Goal: Task Accomplishment & Management: Use online tool/utility

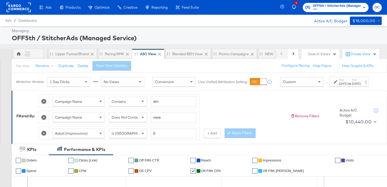
click at [22, 6] on rect at bounding box center [19, 7] width 24 height 9
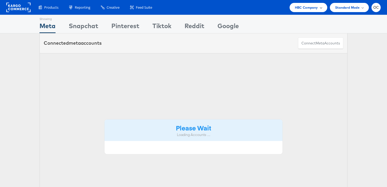
click at [298, 7] on span "HBC Company" at bounding box center [306, 8] width 23 height 6
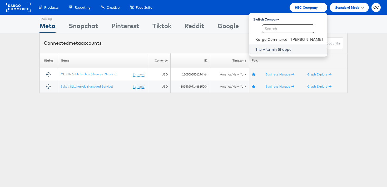
click at [289, 50] on link "The Vitamin Shoppe" at bounding box center [290, 49] width 68 height 5
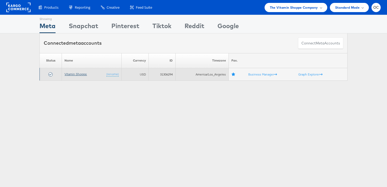
click at [84, 74] on link "Vitamin Shoppe" at bounding box center [76, 74] width 22 height 4
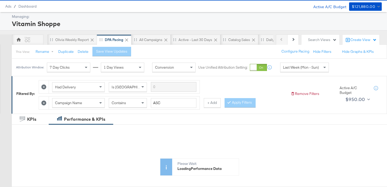
scroll to position [30, 0]
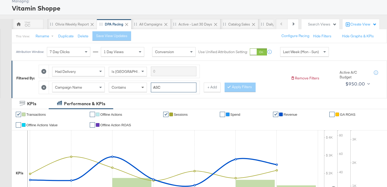
drag, startPoint x: 169, startPoint y: 88, endPoint x: 143, endPoint y: 85, distance: 26.0
click at [143, 85] on div "Campaign Name Contains ASC" at bounding box center [124, 88] width 144 height 10
type input "creatine"
click at [242, 90] on button "Apply Filters" at bounding box center [240, 87] width 31 height 9
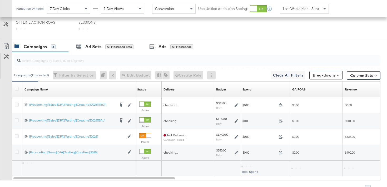
scroll to position [231, 0]
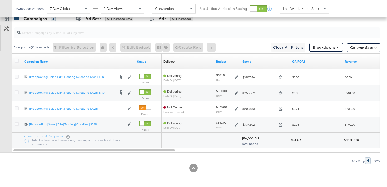
click at [293, 12] on div "Last Week (Mon - Sun)" at bounding box center [305, 8] width 48 height 9
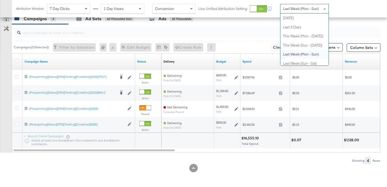
scroll to position [0, 0]
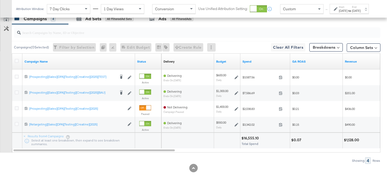
click at [348, 13] on strong "to" at bounding box center [350, 11] width 4 height 4
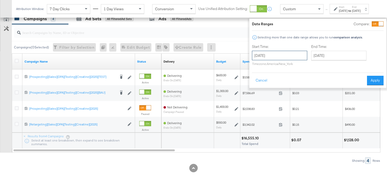
click at [284, 58] on input "[DATE]" at bounding box center [279, 55] width 55 height 9
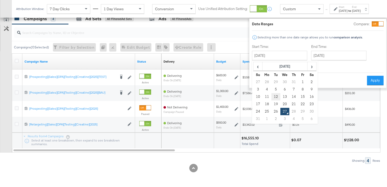
click at [272, 99] on td "12" at bounding box center [276, 96] width 9 height 7
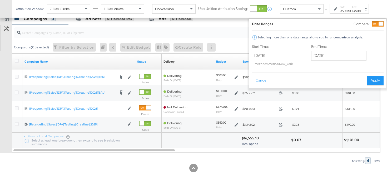
click at [277, 56] on input "[DATE]" at bounding box center [279, 55] width 55 height 9
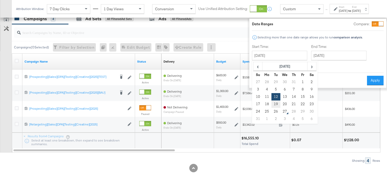
click at [272, 104] on td "19" at bounding box center [276, 104] width 9 height 7
type input "[DATE]"
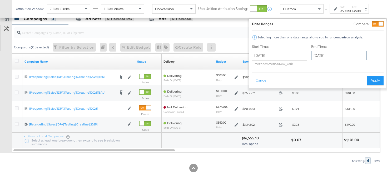
click at [323, 51] on input "[DATE]" at bounding box center [338, 55] width 55 height 9
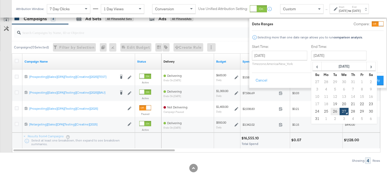
click at [331, 110] on td "26" at bounding box center [335, 111] width 9 height 7
type input "[DATE]"
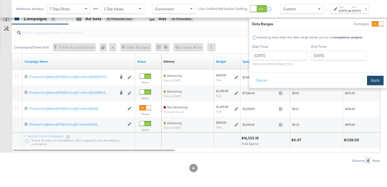
click at [367, 81] on button "Apply" at bounding box center [375, 80] width 17 height 9
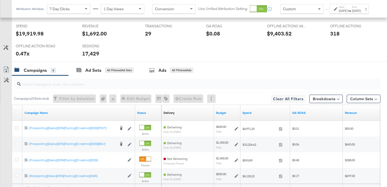
scroll to position [288, 0]
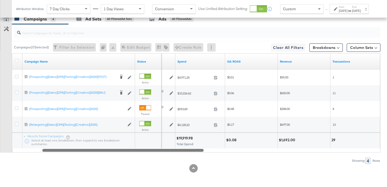
drag, startPoint x: 168, startPoint y: 152, endPoint x: 166, endPoint y: 161, distance: 9.3
click at [166, 161] on div "Campaigns ( 0 Selected) Filter by Selection Filter 0 campaigns 0 Rename 0 campa…" at bounding box center [190, 94] width 381 height 140
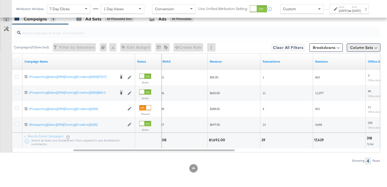
click at [351, 44] on button "Column Sets" at bounding box center [364, 47] width 34 height 8
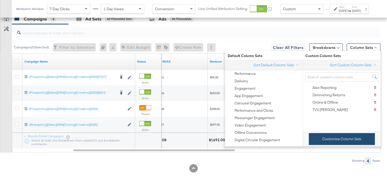
click at [320, 135] on button "Customize Column Sets" at bounding box center [342, 139] width 66 height 12
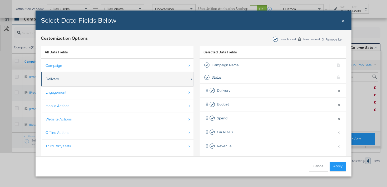
click at [174, 82] on div "Delivery" at bounding box center [118, 79] width 144 height 11
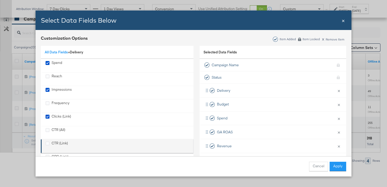
click at [57, 145] on div "CTR (Link)" at bounding box center [60, 146] width 16 height 11
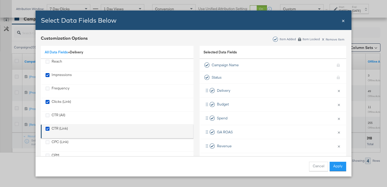
scroll to position [23, 0]
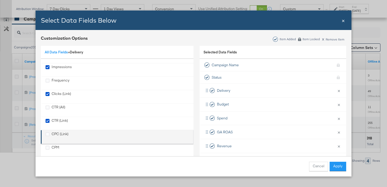
click at [60, 135] on div "CPC (Link)" at bounding box center [60, 137] width 17 height 11
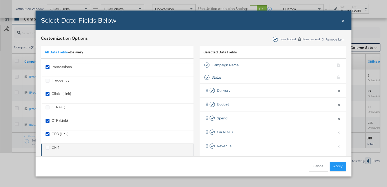
click at [72, 149] on div "CPM" at bounding box center [118, 150] width 144 height 11
click at [48, 150] on icon "CPM" at bounding box center [48, 148] width 4 height 4
click at [0, 0] on input "CPM" at bounding box center [0, 0] width 0 height 0
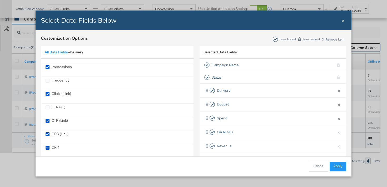
click at [334, 172] on div "Cancel Apply" at bounding box center [194, 167] width 316 height 20
click at [336, 167] on button "Apply" at bounding box center [338, 166] width 17 height 9
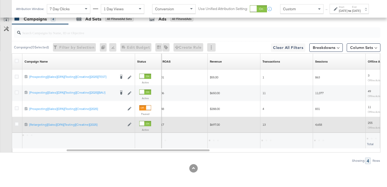
scroll to position [8, 0]
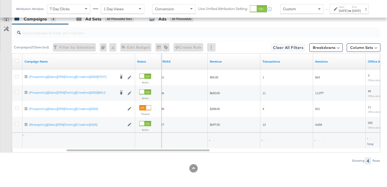
click at [266, 153] on div "Campaigns ( 0 Selected) Filter by Selection Filter 0 campaigns 0 Rename 0 campa…" at bounding box center [190, 94] width 381 height 140
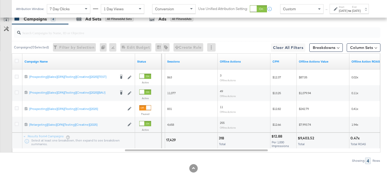
scroll to position [287, 0]
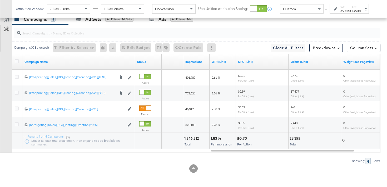
click at [340, 13] on div "[DATE]" at bounding box center [343, 11] width 9 height 4
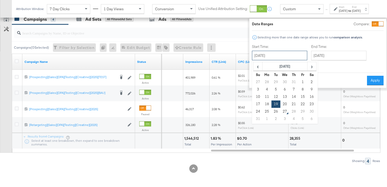
click at [281, 54] on input "[DATE]" at bounding box center [279, 55] width 55 height 9
click at [263, 97] on td "11" at bounding box center [267, 96] width 9 height 7
type input "[DATE]"
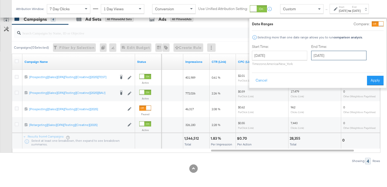
click at [321, 54] on input "[DATE]" at bounding box center [338, 55] width 55 height 9
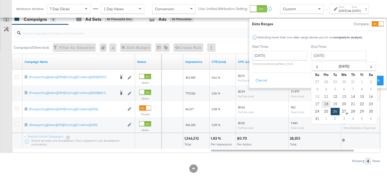
click at [322, 103] on td "18" at bounding box center [326, 104] width 9 height 7
type input "[DATE]"
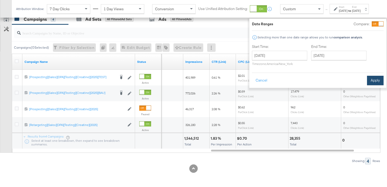
click at [368, 78] on button "Apply" at bounding box center [375, 80] width 17 height 9
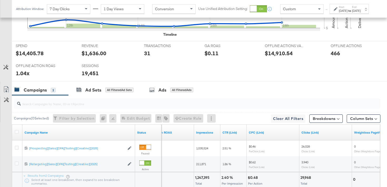
scroll to position [256, 0]
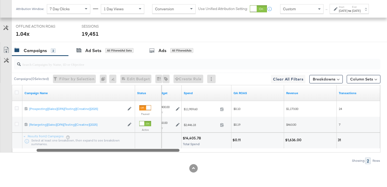
drag, startPoint x: 243, startPoint y: 152, endPoint x: 70, endPoint y: 154, distance: 172.8
click at [70, 154] on div "Campaigns ( 0 Selected) Filter by Selection Filter 0 campaigns 0 Rename 0 campa…" at bounding box center [190, 110] width 381 height 108
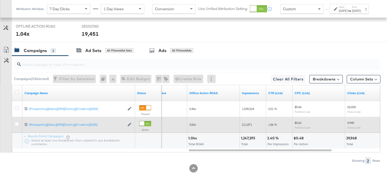
scroll to position [256, 0]
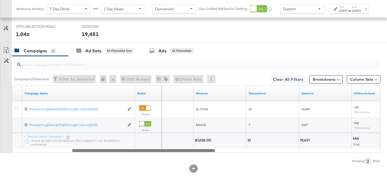
drag, startPoint x: 213, startPoint y: 150, endPoint x: 89, endPoint y: 149, distance: 123.3
click at [89, 149] on div at bounding box center [143, 150] width 143 height 4
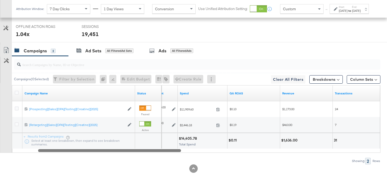
drag, startPoint x: 143, startPoint y: 150, endPoint x: 64, endPoint y: 169, distance: 81.5
click at [64, 169] on div "KPIs Performance & KPIs Customize KPIs ✔ Transactions ✔ Offline Actions ✔ Sessi…" at bounding box center [193, 32] width 387 height 310
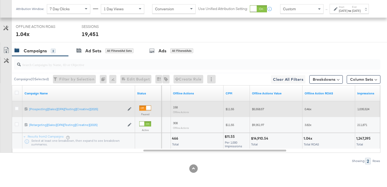
scroll to position [255, 0]
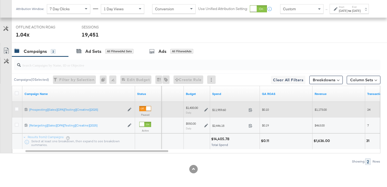
click at [349, 13] on strong "to" at bounding box center [350, 11] width 4 height 4
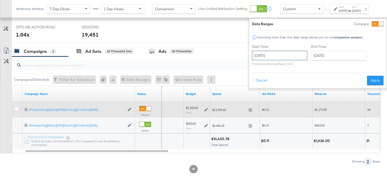
click at [288, 53] on input "[DATE]" at bounding box center [279, 55] width 55 height 9
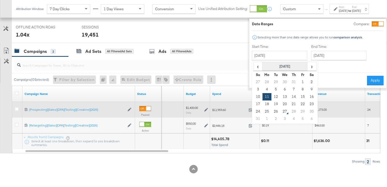
click at [263, 69] on th "[DATE]" at bounding box center [285, 66] width 45 height 9
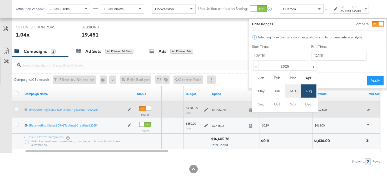
click at [285, 91] on td "[DATE]" at bounding box center [293, 91] width 16 height 13
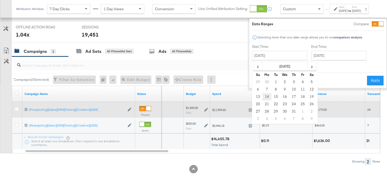
click at [263, 96] on td "14" at bounding box center [267, 96] width 9 height 7
type input "[DATE]"
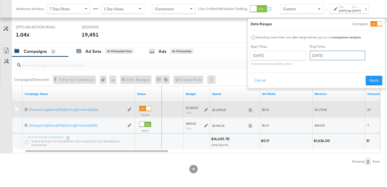
click at [318, 57] on input "[DATE]" at bounding box center [337, 55] width 55 height 9
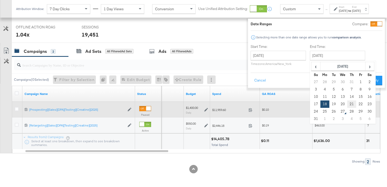
click at [348, 106] on td "21" at bounding box center [352, 104] width 9 height 7
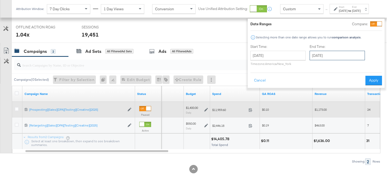
click at [330, 54] on input "[DATE]" at bounding box center [337, 55] width 55 height 9
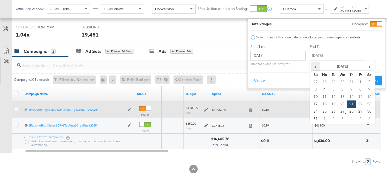
click at [312, 67] on span "‹" at bounding box center [316, 66] width 8 height 8
click at [320, 103] on td "21" at bounding box center [324, 104] width 9 height 7
type input "[DATE]"
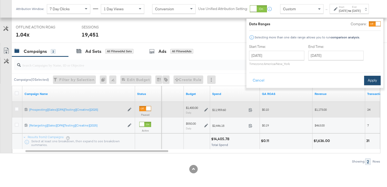
click at [364, 79] on button "Apply" at bounding box center [372, 80] width 17 height 9
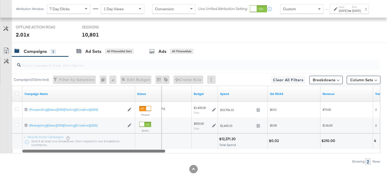
drag, startPoint x: 159, startPoint y: 151, endPoint x: 111, endPoint y: 151, distance: 48.2
click at [111, 151] on div at bounding box center [93, 151] width 143 height 4
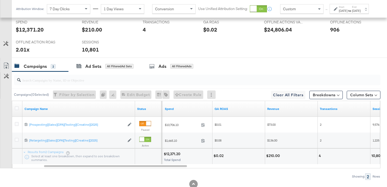
scroll to position [256, 0]
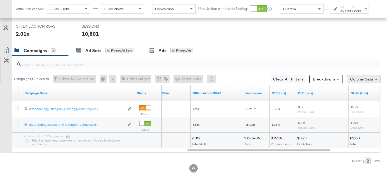
click at [355, 80] on button "Column Sets" at bounding box center [364, 79] width 34 height 8
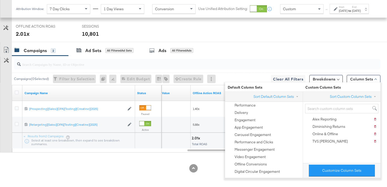
click at [223, 160] on div "Showing: 2 Rows" at bounding box center [190, 161] width 381 height 7
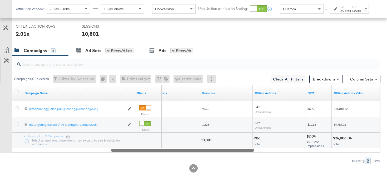
drag, startPoint x: 223, startPoint y: 151, endPoint x: 156, endPoint y: 146, distance: 67.7
click at [156, 146] on div "Campaign Name Status Transactions Sessions Offline Actions CPM Offline Actions …" at bounding box center [196, 119] width 369 height 68
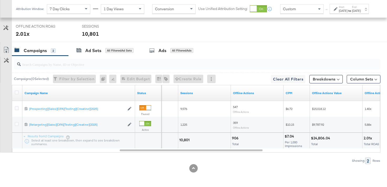
click at [350, 13] on div "Start: [DATE] to End: [DATE]" at bounding box center [350, 9] width 22 height 8
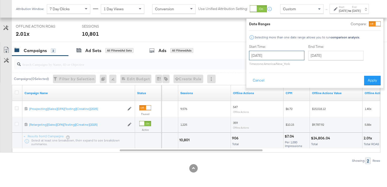
click at [289, 58] on input "[DATE]" at bounding box center [276, 55] width 55 height 9
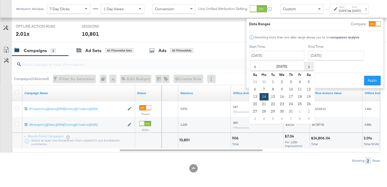
click at [305, 68] on span "›" at bounding box center [309, 66] width 8 height 8
click at [260, 96] on td "11" at bounding box center [264, 96] width 9 height 7
type input "[DATE]"
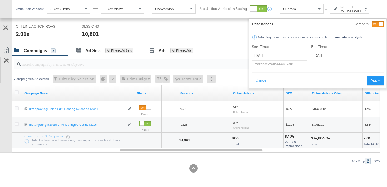
click at [334, 59] on input "[DATE]" at bounding box center [338, 55] width 55 height 9
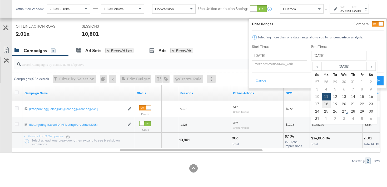
click at [322, 103] on td "18" at bounding box center [326, 104] width 9 height 7
type input "[DATE]"
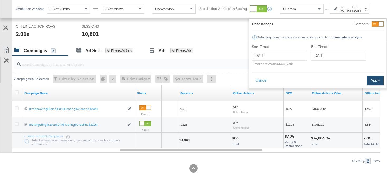
click at [370, 77] on button "Apply" at bounding box center [375, 80] width 17 height 9
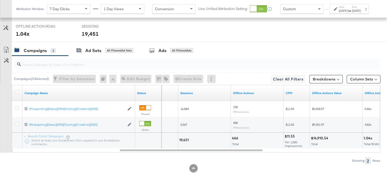
click at [339, 13] on div "[DATE]" at bounding box center [343, 11] width 9 height 4
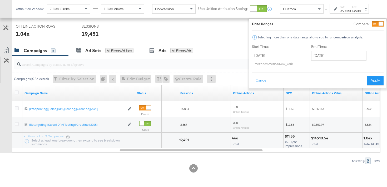
click at [288, 55] on input "[DATE]" at bounding box center [279, 55] width 55 height 9
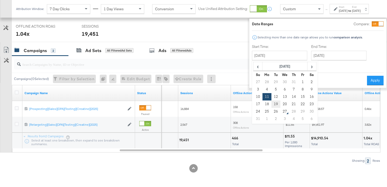
click at [272, 102] on td "19" at bounding box center [276, 104] width 9 height 7
type input "[DATE]"
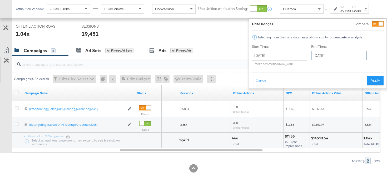
click at [325, 57] on input "[DATE]" at bounding box center [338, 55] width 55 height 9
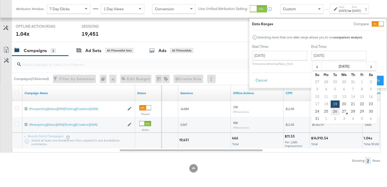
click at [331, 113] on td "26" at bounding box center [335, 111] width 9 height 7
type input "[DATE]"
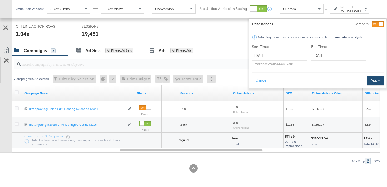
click at [372, 80] on button "Apply" at bounding box center [375, 80] width 17 height 9
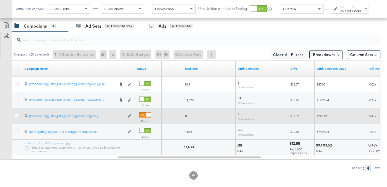
scroll to position [282, 0]
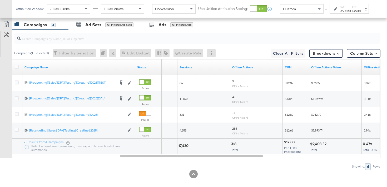
click at [360, 13] on div "[DATE]" at bounding box center [356, 11] width 9 height 4
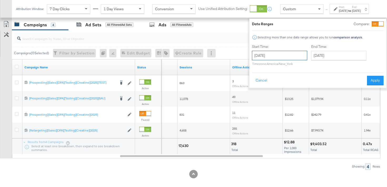
click at [284, 56] on input "[DATE]" at bounding box center [279, 55] width 55 height 9
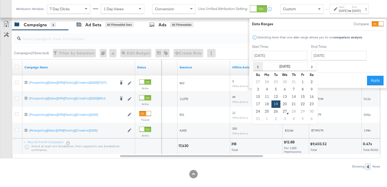
click at [254, 67] on span "‹" at bounding box center [258, 66] width 8 height 8
click at [263, 97] on td "14" at bounding box center [267, 96] width 9 height 7
type input "[DATE]"
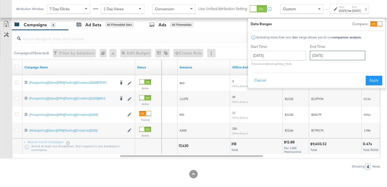
click at [320, 54] on input "[DATE]" at bounding box center [337, 55] width 55 height 9
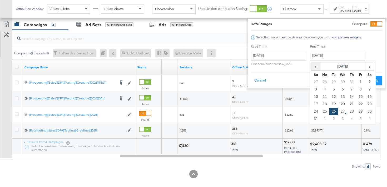
click at [312, 65] on span "‹" at bounding box center [316, 66] width 8 height 8
click at [321, 103] on td "21" at bounding box center [325, 104] width 9 height 7
type input "[DATE]"
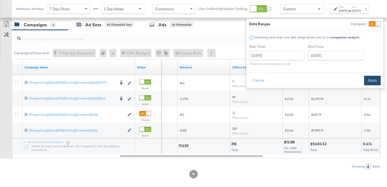
click at [364, 82] on button "Apply" at bounding box center [372, 80] width 17 height 9
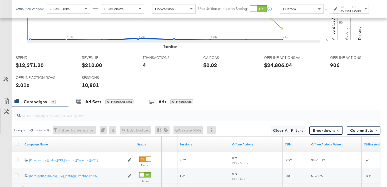
scroll to position [256, 0]
